Goal: Task Accomplishment & Management: Complete application form

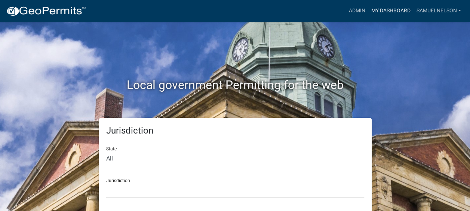
click at [378, 12] on link "My Dashboard" at bounding box center [390, 11] width 45 height 14
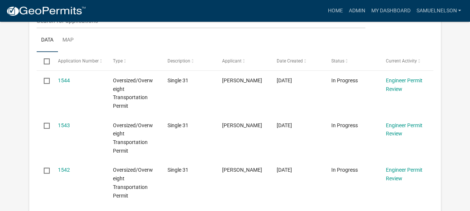
scroll to position [224, 0]
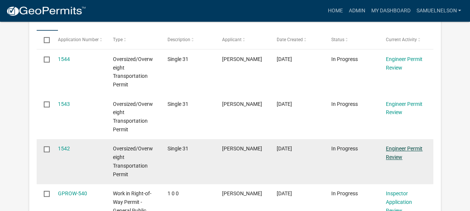
click at [403, 147] on link "Engineer Permit Review" at bounding box center [404, 152] width 37 height 15
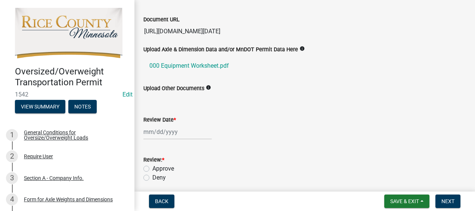
scroll to position [0, 666]
drag, startPoint x: 144, startPoint y: 31, endPoint x: 477, endPoint y: 33, distance: 333.0
click at [469, 33] on html "Internet Explorer does NOT work with GeoPermits. Get a new browser for more sec…" at bounding box center [237, 105] width 475 height 211
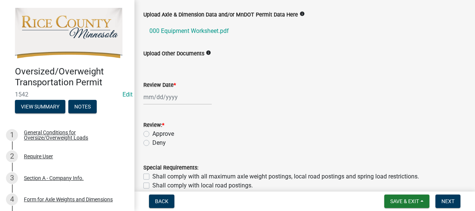
scroll to position [75, 0]
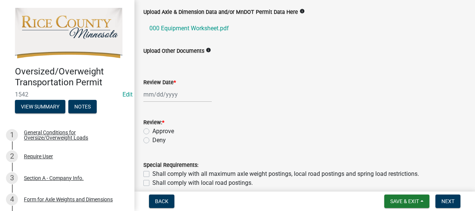
select select "8"
select select "2025"
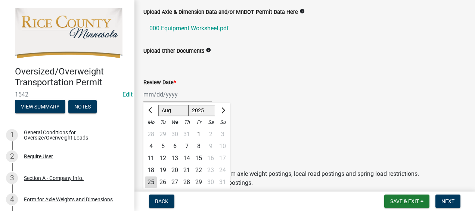
click at [176, 93] on div "[PERSON_NAME] Feb Mar Apr [PERSON_NAME][DATE] Oct Nov [DATE] 1526 1527 1528 152…" at bounding box center [178, 94] width 68 height 15
click at [152, 179] on div "25" at bounding box center [151, 182] width 12 height 12
type input "[DATE]"
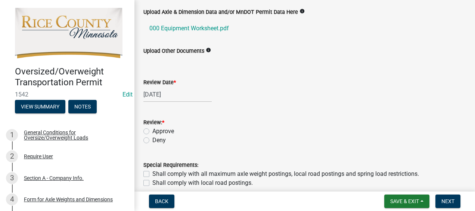
click at [152, 131] on label "Approve" at bounding box center [163, 131] width 22 height 9
click at [152, 131] on input "Approve" at bounding box center [154, 129] width 5 height 5
radio input "true"
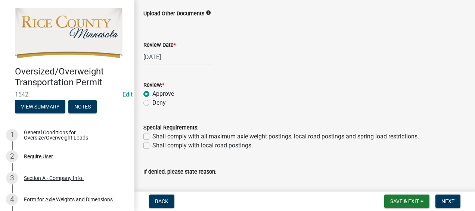
scroll to position [149, 0]
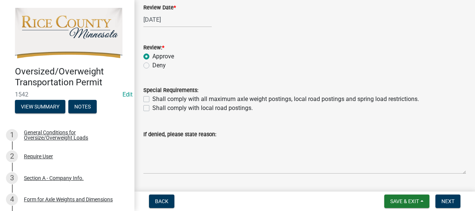
click at [152, 100] on label "Shall comply with all maximum axle weight postings, local road postings and spr…" at bounding box center [285, 99] width 267 height 9
click at [152, 99] on input "Shall comply with all maximum axle weight postings, local road postings and spr…" at bounding box center [154, 97] width 5 height 5
checkbox input "true"
click at [152, 106] on label "Shall comply with local road postings." at bounding box center [202, 108] width 101 height 9
click at [152, 106] on input "Shall comply with local road postings." at bounding box center [154, 106] width 5 height 5
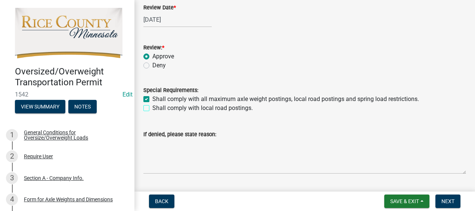
checkbox input "true"
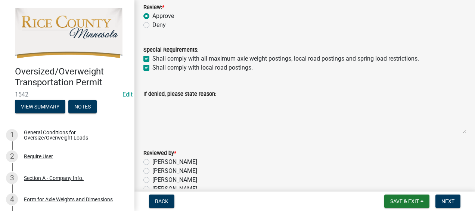
scroll to position [230, 0]
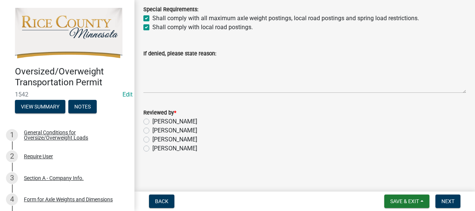
click at [152, 141] on label "[PERSON_NAME]" at bounding box center [174, 139] width 45 height 9
click at [152, 140] on input "[PERSON_NAME]" at bounding box center [154, 137] width 5 height 5
radio input "true"
click at [456, 199] on button "Next" at bounding box center [448, 200] width 25 height 13
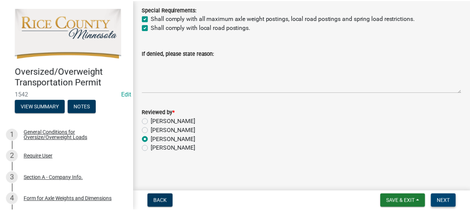
scroll to position [0, 0]
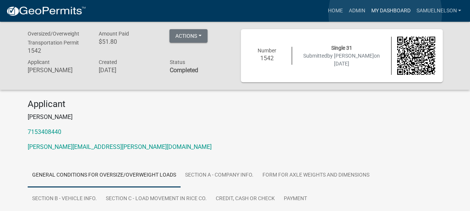
click at [385, 13] on link "My Dashboard" at bounding box center [390, 11] width 45 height 14
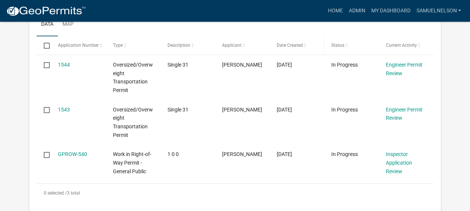
scroll to position [224, 0]
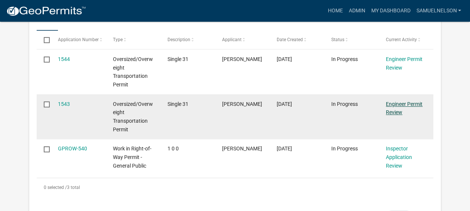
click at [392, 111] on link "Engineer Permit Review" at bounding box center [404, 108] width 37 height 15
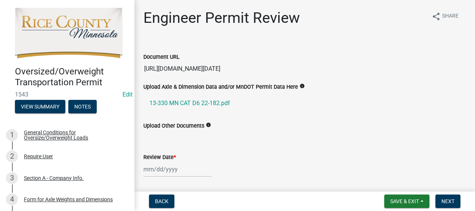
scroll to position [0, 663]
drag, startPoint x: 144, startPoint y: 70, endPoint x: 477, endPoint y: 75, distance: 332.3
click at [469, 75] on html "Internet Explorer does NOT work with GeoPermits. Get a new browser for more sec…" at bounding box center [237, 105] width 475 height 211
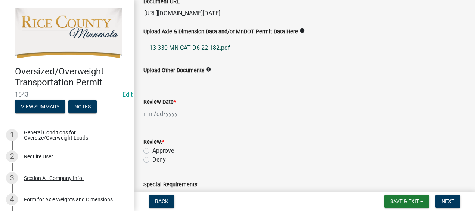
scroll to position [37, 0]
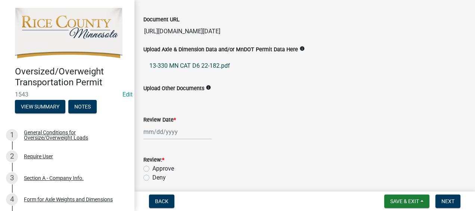
click at [193, 64] on link "13-330 MN CAT D6 22-182.pdf" at bounding box center [305, 66] width 323 height 18
click at [234, 108] on div "Review Date *" at bounding box center [305, 122] width 323 height 35
click at [155, 129] on div at bounding box center [178, 131] width 68 height 15
select select "8"
select select "2025"
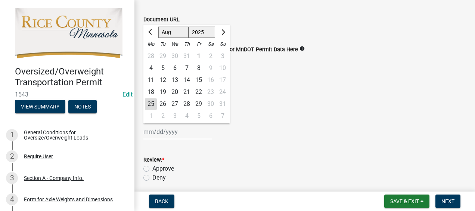
click at [151, 102] on div "25" at bounding box center [151, 104] width 12 height 12
type input "[DATE]"
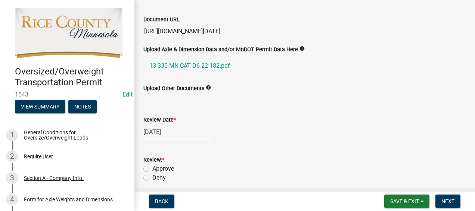
click at [152, 167] on label "Approve" at bounding box center [163, 168] width 22 height 9
click at [152, 167] on input "Approve" at bounding box center [154, 166] width 5 height 5
radio input "true"
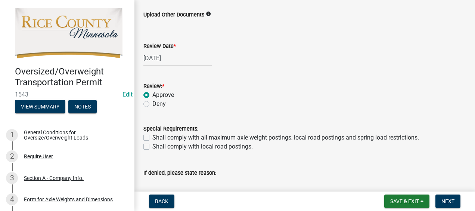
scroll to position [149, 0]
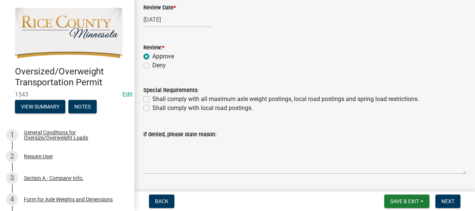
click at [152, 96] on label "Shall comply with all maximum axle weight postings, local road postings and spr…" at bounding box center [285, 99] width 267 height 9
click at [152, 96] on input "Shall comply with all maximum axle weight postings, local road postings and spr…" at bounding box center [154, 97] width 5 height 5
checkbox input "true"
click at [152, 110] on label "Shall comply with local road postings." at bounding box center [202, 108] width 101 height 9
click at [152, 108] on input "Shall comply with local road postings." at bounding box center [154, 106] width 5 height 5
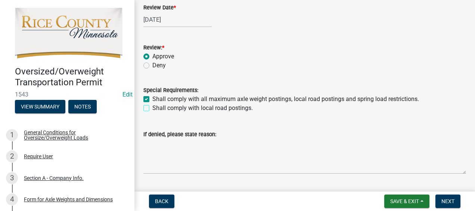
checkbox input "true"
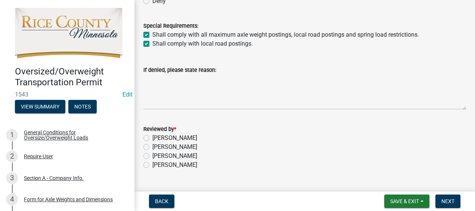
scroll to position [230, 0]
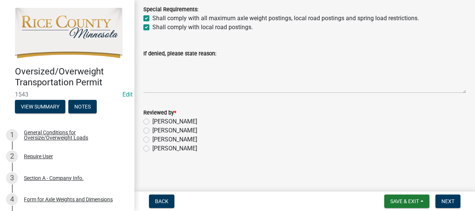
click at [152, 140] on label "[PERSON_NAME]" at bounding box center [174, 139] width 45 height 9
click at [152, 140] on input "[PERSON_NAME]" at bounding box center [154, 137] width 5 height 5
radio input "true"
click at [451, 200] on span "Next" at bounding box center [448, 201] width 13 height 6
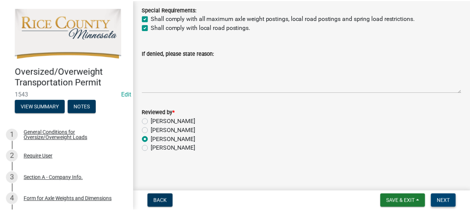
scroll to position [0, 0]
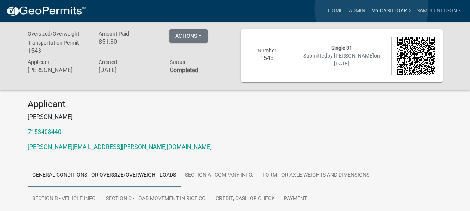
click at [371, 9] on link "My Dashboard" at bounding box center [390, 11] width 45 height 14
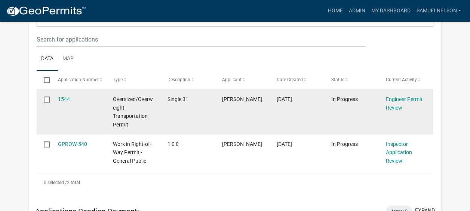
scroll to position [187, 0]
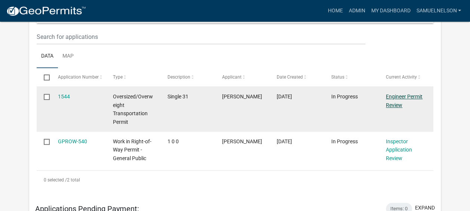
click at [399, 96] on link "Engineer Permit Review" at bounding box center [404, 100] width 37 height 15
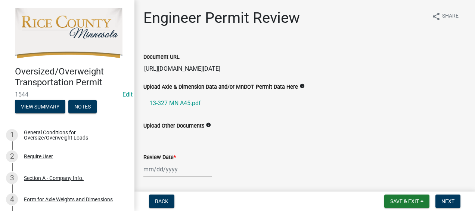
scroll to position [0, 671]
drag, startPoint x: 144, startPoint y: 71, endPoint x: 477, endPoint y: 55, distance: 333.4
click at [469, 55] on html "Internet Explorer does NOT work with GeoPermits. Get a new browser for more sec…" at bounding box center [237, 105] width 475 height 211
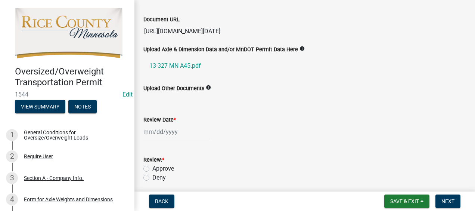
click at [160, 137] on input "Review Date *" at bounding box center [178, 131] width 68 height 15
select select "8"
select select "2025"
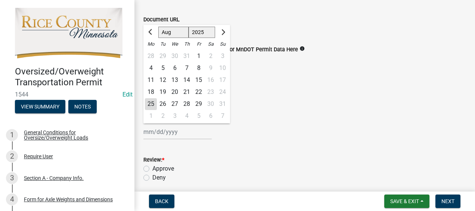
click at [153, 105] on div "25" at bounding box center [151, 104] width 12 height 12
type input "[DATE]"
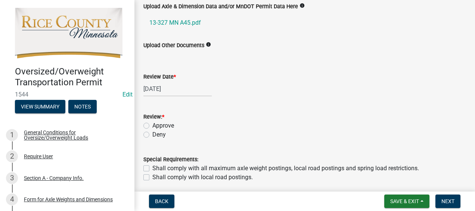
scroll to position [112, 0]
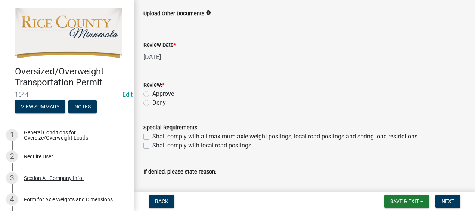
click at [152, 95] on label "Approve" at bounding box center [163, 93] width 22 height 9
click at [152, 94] on input "Approve" at bounding box center [154, 91] width 5 height 5
radio input "true"
click at [152, 134] on label "Shall comply with all maximum axle weight postings, local road postings and spr…" at bounding box center [285, 136] width 267 height 9
click at [152, 134] on input "Shall comply with all maximum axle weight postings, local road postings and spr…" at bounding box center [154, 134] width 5 height 5
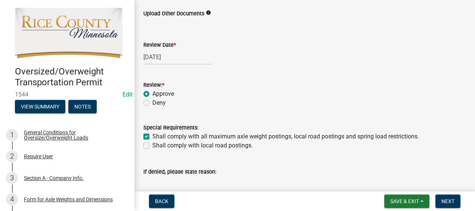
checkbox input "true"
click at [152, 145] on label "Shall comply with local road postings." at bounding box center [202, 145] width 101 height 9
click at [152, 145] on input "Shall comply with local road postings." at bounding box center [154, 143] width 5 height 5
checkbox input "true"
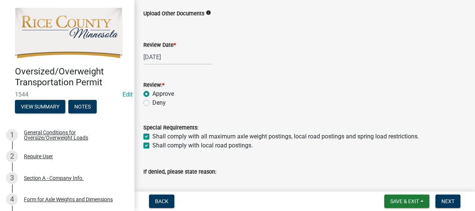
checkbox input "true"
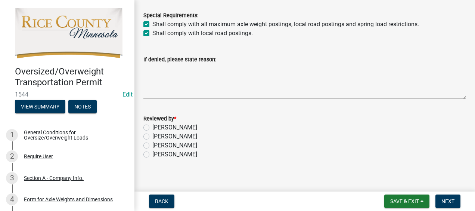
scroll to position [230, 0]
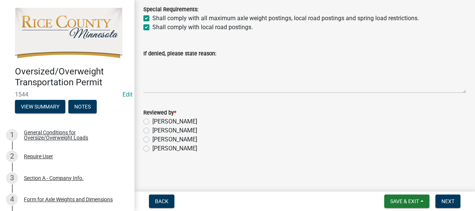
click at [152, 138] on label "[PERSON_NAME]" at bounding box center [174, 139] width 45 height 9
click at [152, 138] on input "[PERSON_NAME]" at bounding box center [154, 137] width 5 height 5
radio input "true"
click at [453, 201] on span "Next" at bounding box center [448, 201] width 13 height 6
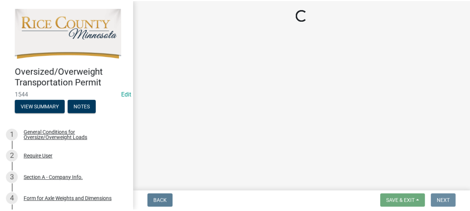
scroll to position [0, 0]
